Goal: Transaction & Acquisition: Book appointment/travel/reservation

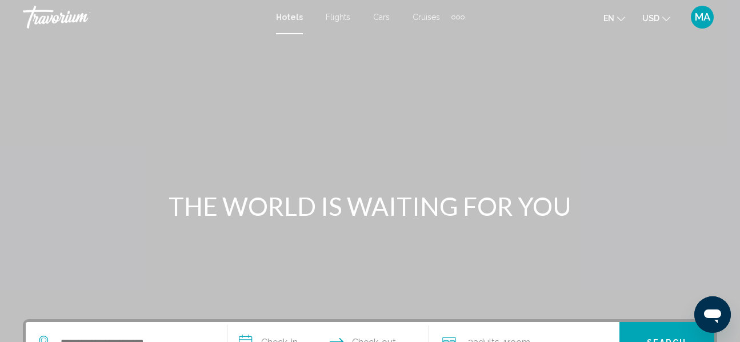
click at [425, 17] on span "Cruises" at bounding box center [425, 17] width 27 height 9
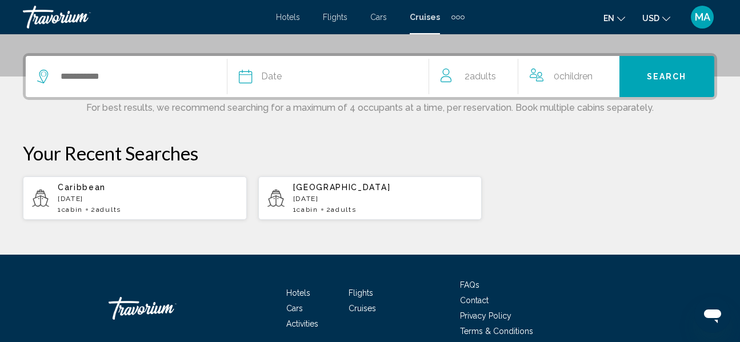
scroll to position [286, 0]
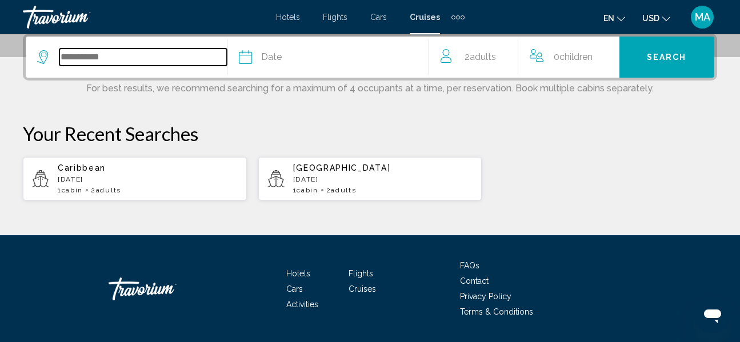
click at [81, 57] on input "Search widget" at bounding box center [142, 57] width 167 height 17
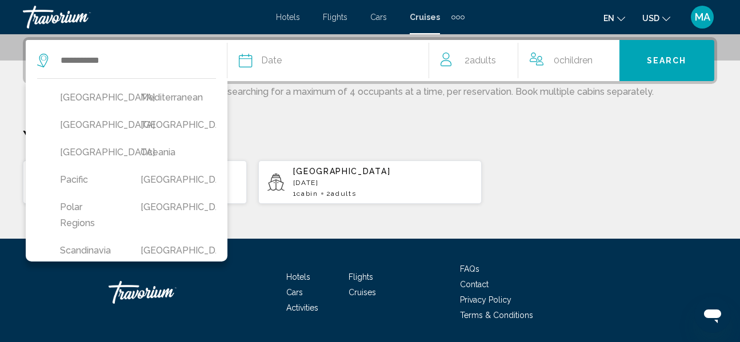
scroll to position [279, 0]
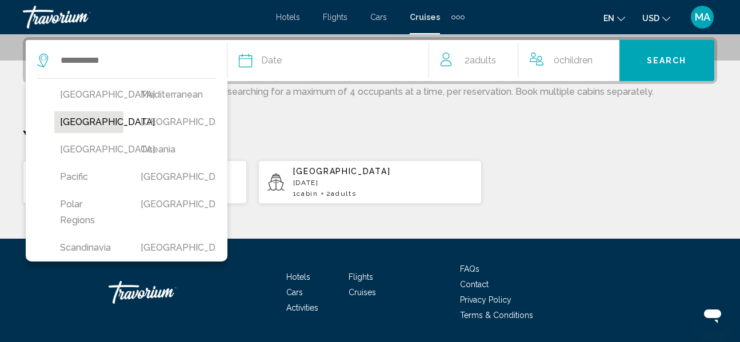
click at [61, 133] on button "Mexico" at bounding box center [88, 122] width 69 height 22
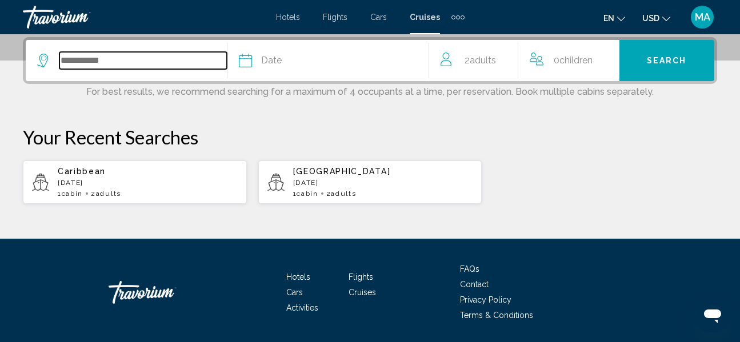
type input "******"
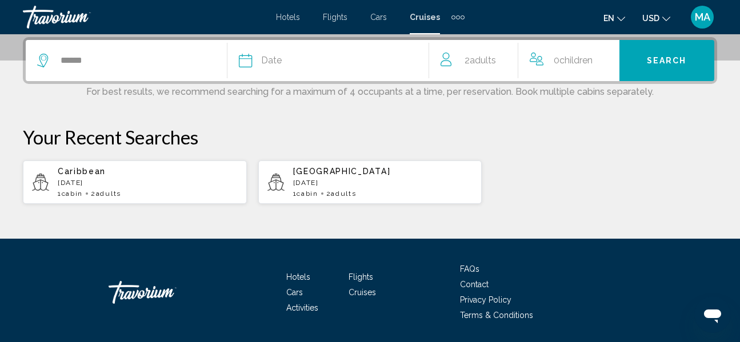
click at [316, 61] on div "Date" at bounding box center [334, 61] width 190 height 16
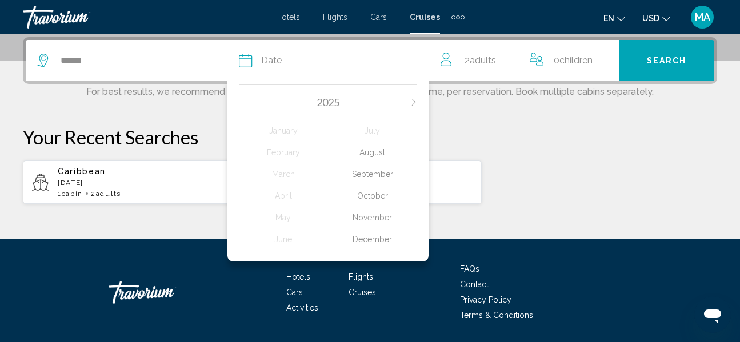
click at [415, 102] on icon "Next month" at bounding box center [413, 102] width 7 height 7
click at [287, 128] on div "January" at bounding box center [283, 131] width 89 height 21
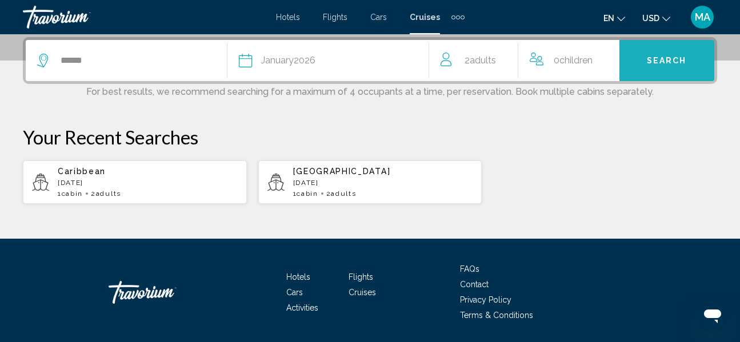
click at [666, 55] on span "Search" at bounding box center [666, 59] width 40 height 9
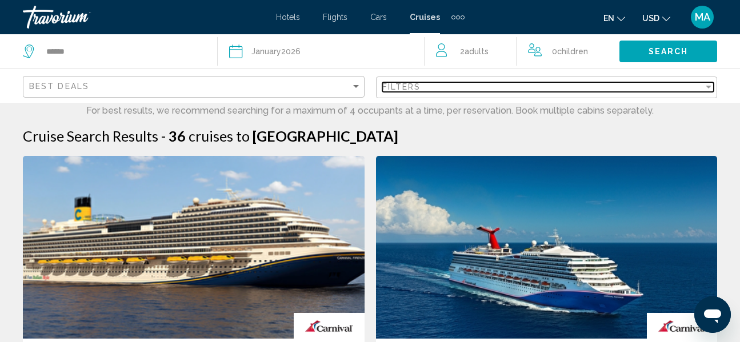
click at [418, 89] on span "Filters" at bounding box center [401, 86] width 39 height 9
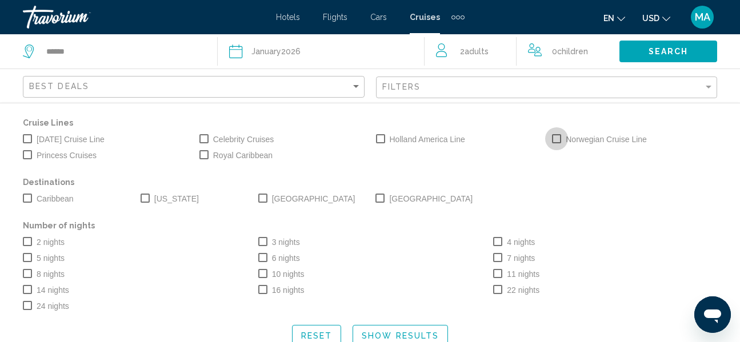
click at [553, 138] on span "Search widget" at bounding box center [556, 138] width 9 height 9
click at [264, 243] on span "Search widget" at bounding box center [262, 241] width 9 height 9
click at [682, 49] on span "Search" at bounding box center [676, 51] width 40 height 9
click at [31, 242] on span "Search widget" at bounding box center [27, 241] width 9 height 9
click at [268, 242] on span "Search widget" at bounding box center [265, 241] width 9 height 9
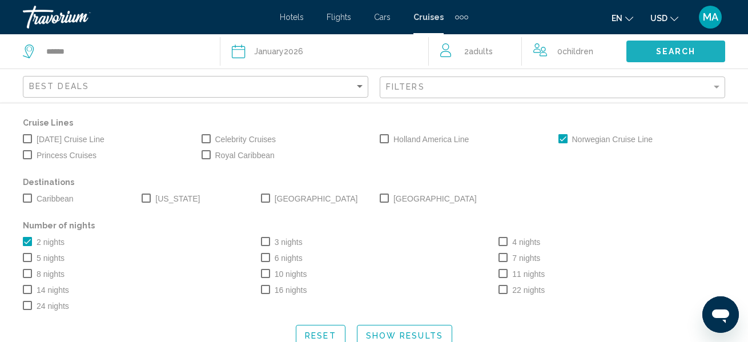
click at [670, 51] on span "Search" at bounding box center [676, 51] width 40 height 9
click at [266, 239] on span "Search widget" at bounding box center [265, 241] width 9 height 9
click at [27, 240] on span "Search widget" at bounding box center [27, 241] width 9 height 9
click at [263, 196] on span "Search widget" at bounding box center [265, 198] width 9 height 9
click at [685, 50] on span "Search" at bounding box center [676, 51] width 40 height 9
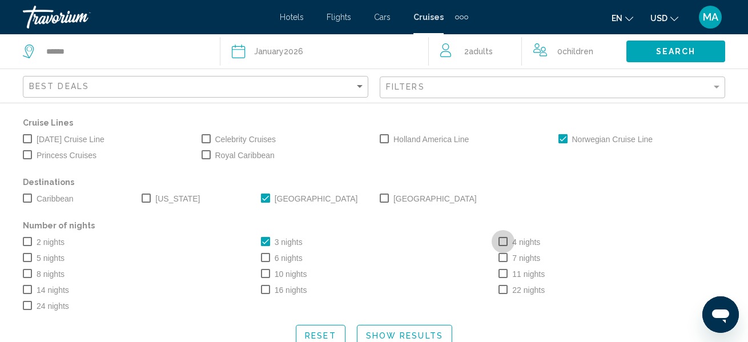
click at [504, 239] on span "Search widget" at bounding box center [503, 241] width 9 height 9
click at [264, 242] on span "Search widget" at bounding box center [265, 241] width 9 height 9
click at [677, 51] on span "Search" at bounding box center [676, 51] width 40 height 9
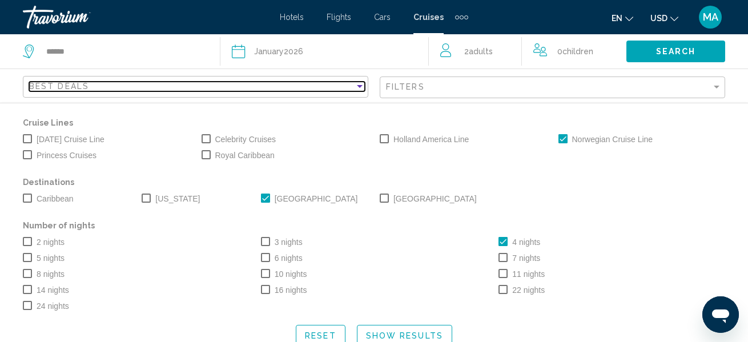
click at [358, 87] on div "Sort by" at bounding box center [360, 86] width 6 height 3
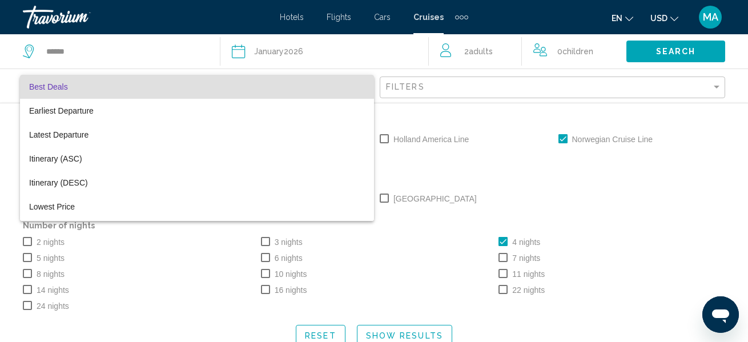
click at [115, 33] on div at bounding box center [374, 171] width 748 height 342
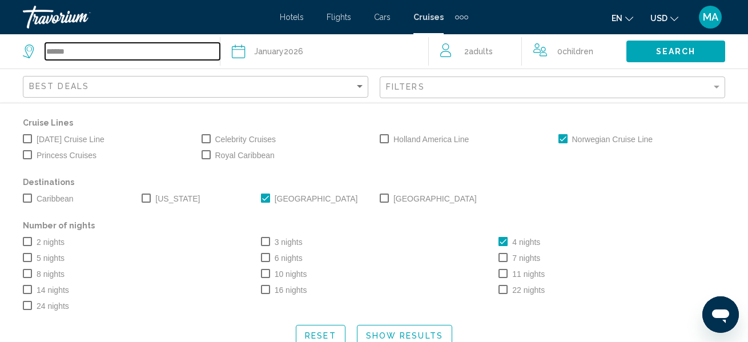
click at [102, 54] on input "******" at bounding box center [132, 51] width 175 height 17
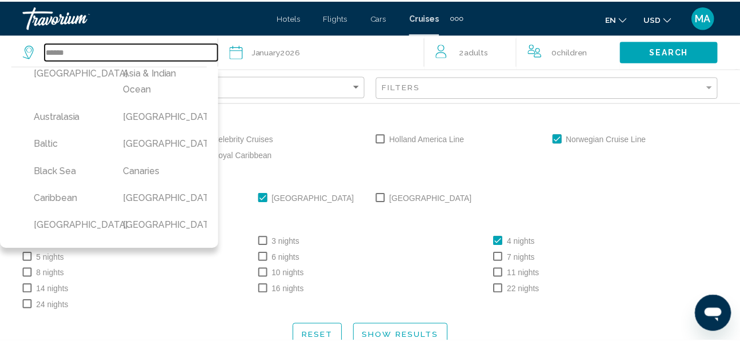
scroll to position [57, 0]
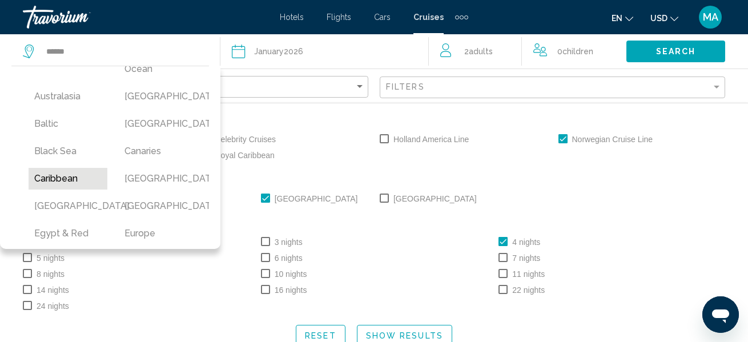
click at [59, 181] on button "Caribbean" at bounding box center [68, 179] width 79 height 22
type input "*********"
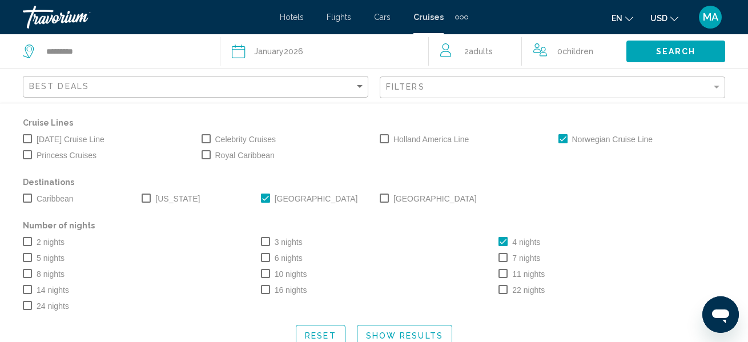
click at [268, 200] on span "Search widget" at bounding box center [265, 198] width 9 height 9
click at [25, 201] on span "Search widget" at bounding box center [27, 198] width 9 height 9
click at [678, 50] on span "Search" at bounding box center [676, 51] width 40 height 9
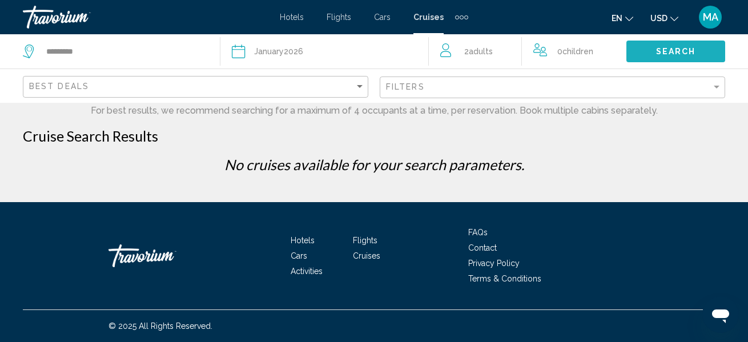
click at [674, 50] on span "Search" at bounding box center [676, 51] width 40 height 9
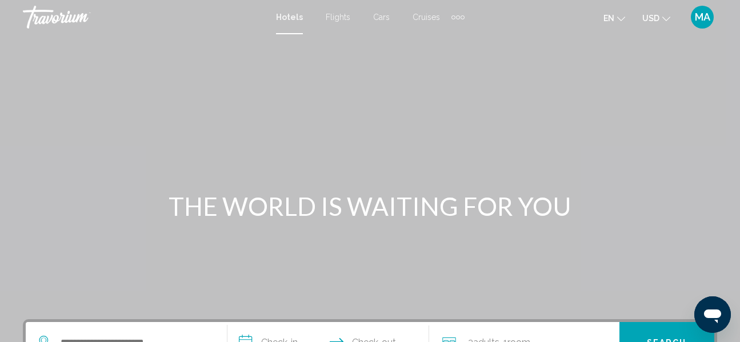
click at [702, 18] on span "MA" at bounding box center [701, 16] width 15 height 11
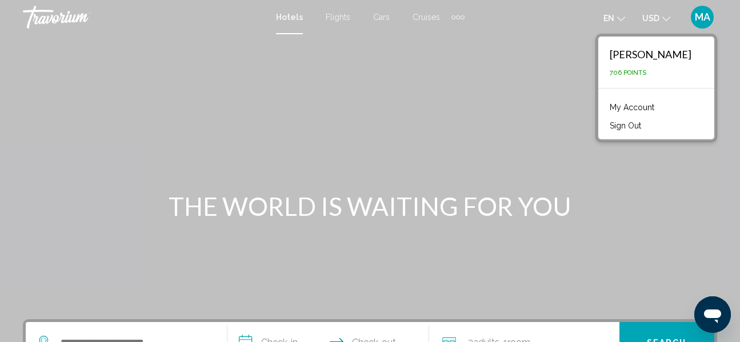
click at [646, 124] on button "Sign Out" at bounding box center [625, 125] width 43 height 15
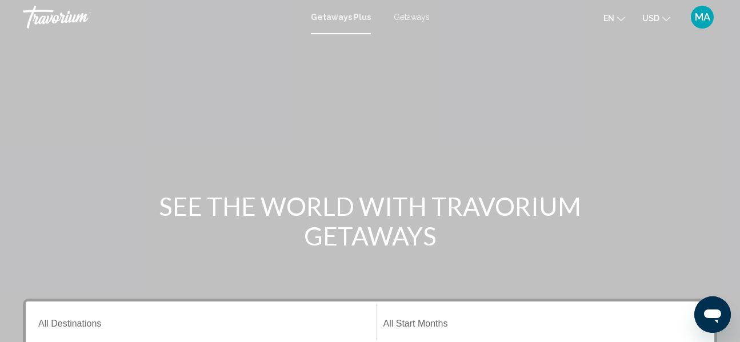
click at [409, 18] on span "Getaways" at bounding box center [411, 17] width 36 height 9
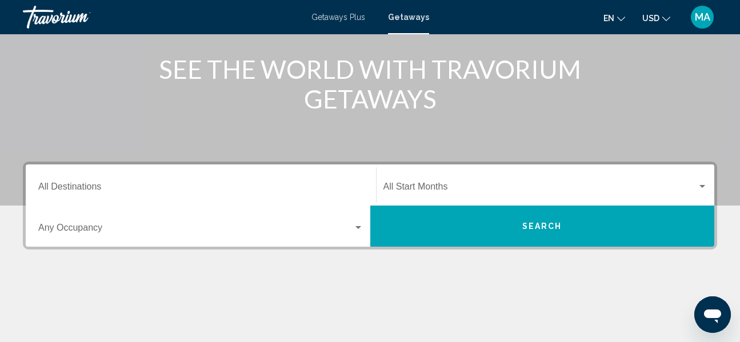
scroll to position [171, 0]
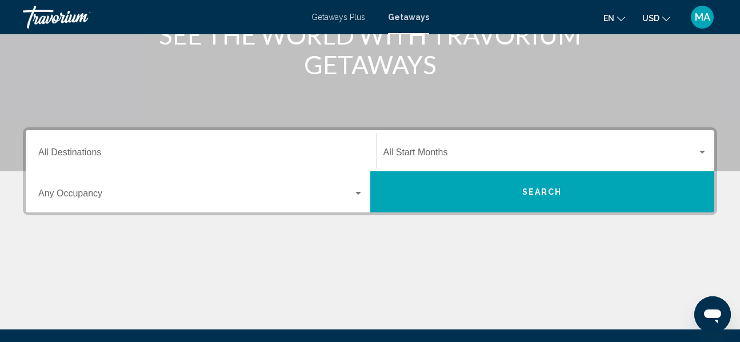
click at [702, 18] on span "MA" at bounding box center [701, 16] width 15 height 11
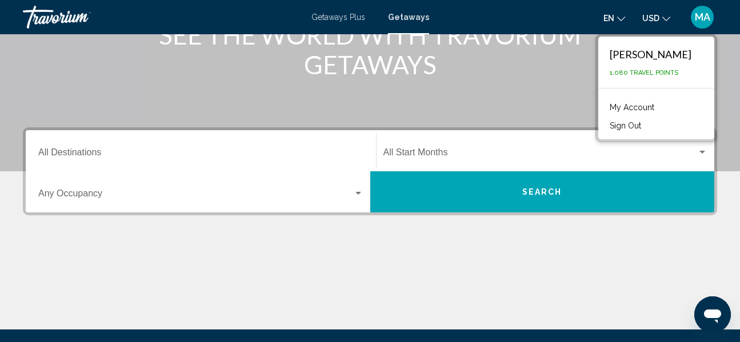
click at [646, 126] on button "Sign Out" at bounding box center [625, 125] width 43 height 15
